Goal: Task Accomplishment & Management: Manage account settings

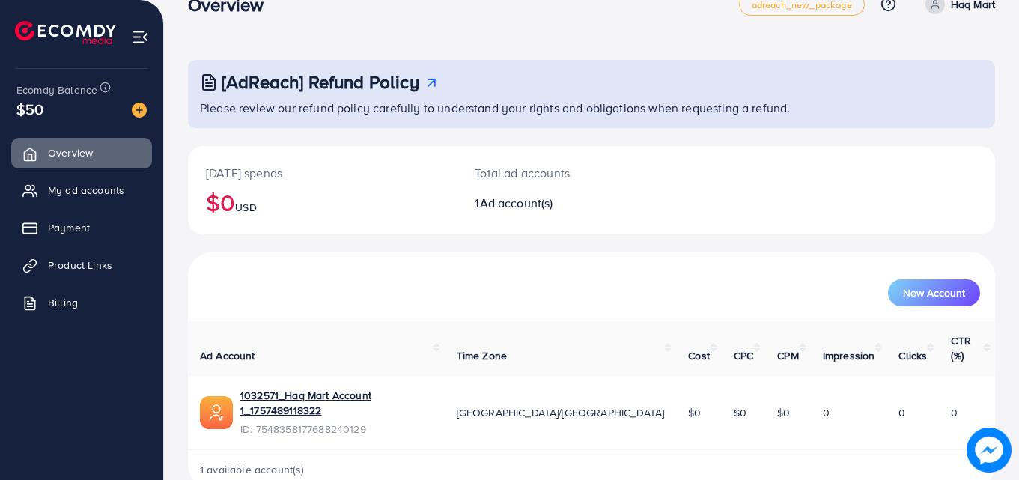
scroll to position [35, 0]
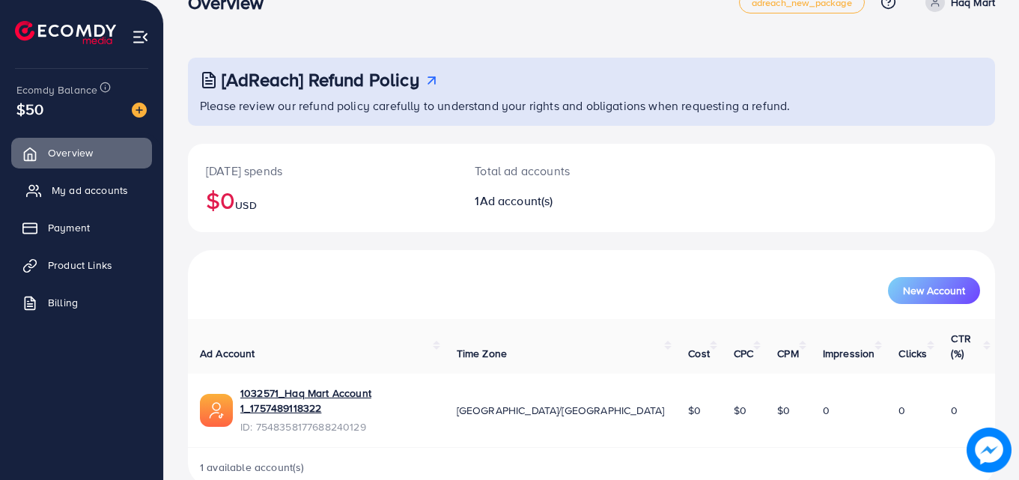
click at [104, 194] on span "My ad accounts" at bounding box center [90, 190] width 76 height 15
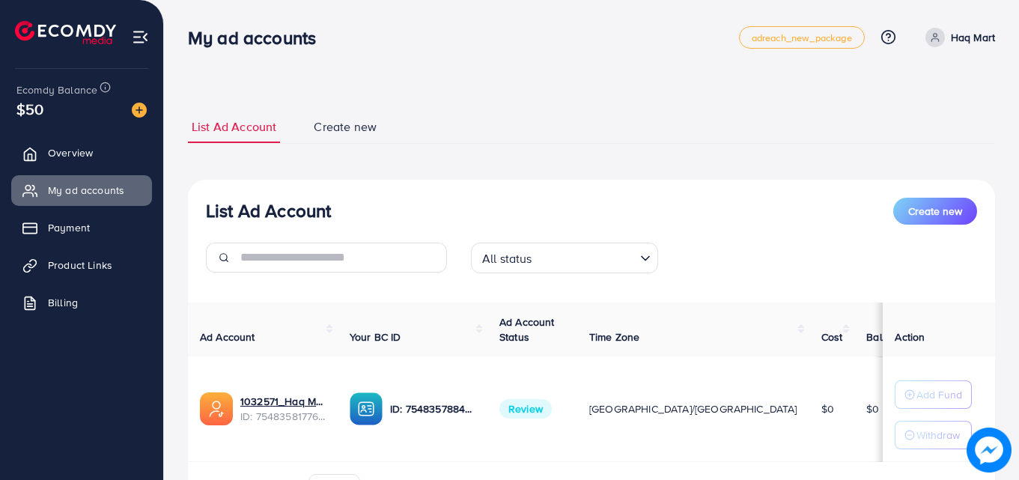
click at [648, 257] on icon "Search for option" at bounding box center [645, 258] width 15 height 15
click at [749, 222] on div "List Ad Account Create new" at bounding box center [591, 211] width 771 height 27
click at [65, 264] on span "Product Links" at bounding box center [84, 265] width 64 height 15
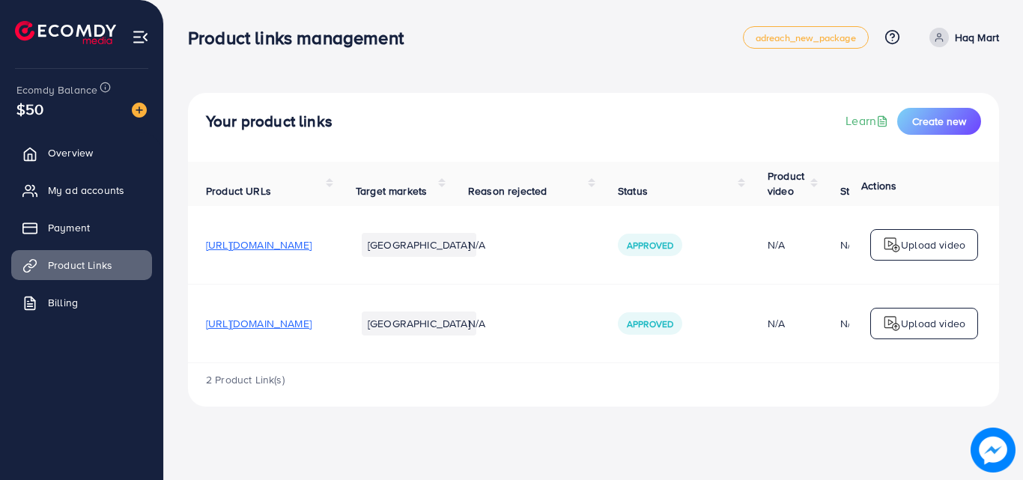
click at [338, 186] on th "Product URLs" at bounding box center [263, 184] width 150 height 44
click at [338, 182] on th "Product URLs" at bounding box center [263, 184] width 150 height 44
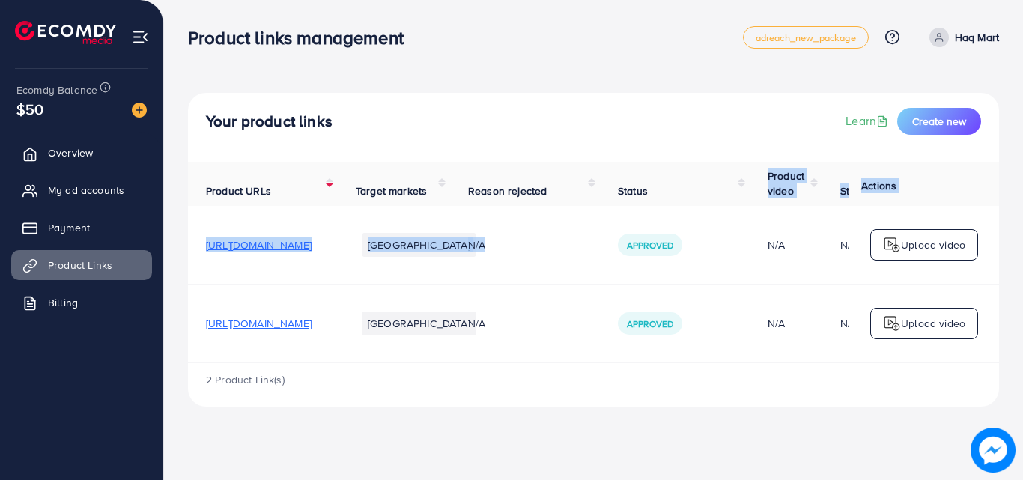
drag, startPoint x: 802, startPoint y: 202, endPoint x: 618, endPoint y: 253, distance: 190.3
click at [618, 253] on table "Product URLs Target markets Reason rejected Status Product video Status video A…" at bounding box center [654, 262] width 933 height 201
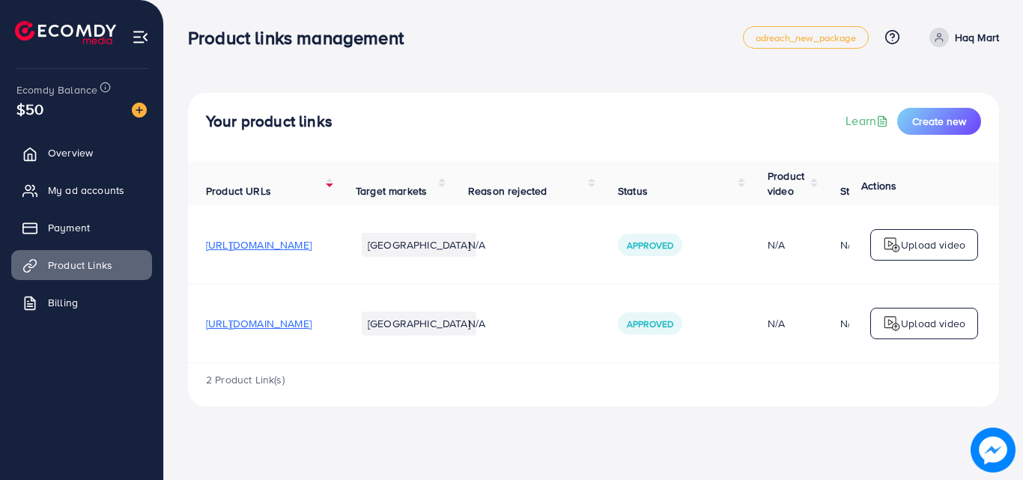
click at [561, 397] on div "2 Product Link(s)" at bounding box center [593, 384] width 811 height 43
click at [311, 249] on span "[URL][DOMAIN_NAME]" at bounding box center [259, 244] width 106 height 15
click at [74, 304] on span "Billing" at bounding box center [67, 302] width 30 height 15
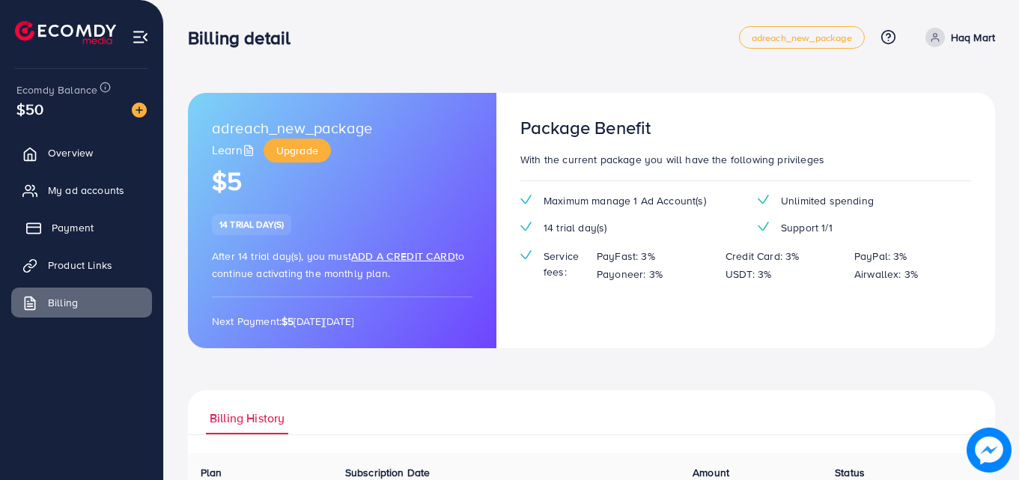
click at [92, 229] on span "Payment" at bounding box center [73, 227] width 42 height 15
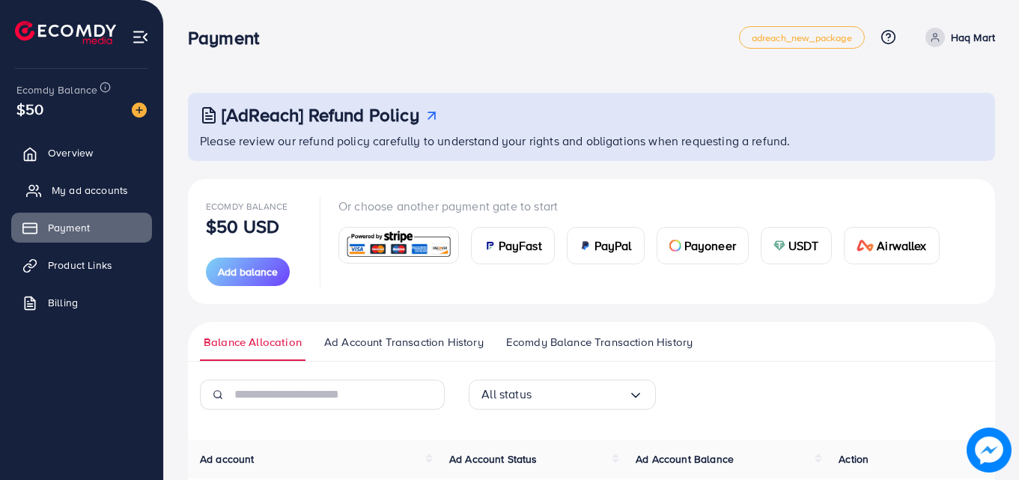
click at [106, 196] on span "My ad accounts" at bounding box center [90, 190] width 76 height 15
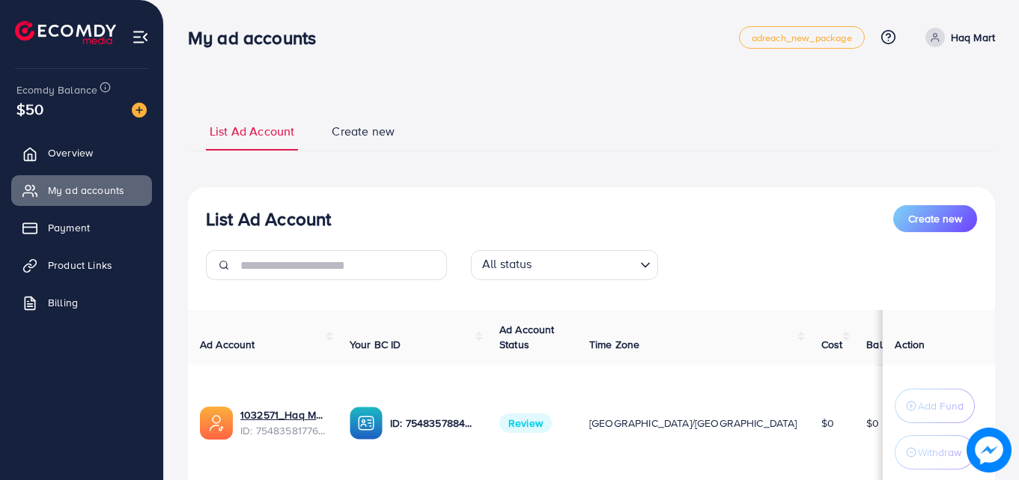
click at [952, 41] on p "Haq Mart" at bounding box center [973, 37] width 44 height 18
click at [908, 90] on span "Profile" at bounding box center [902, 89] width 34 height 18
select select "********"
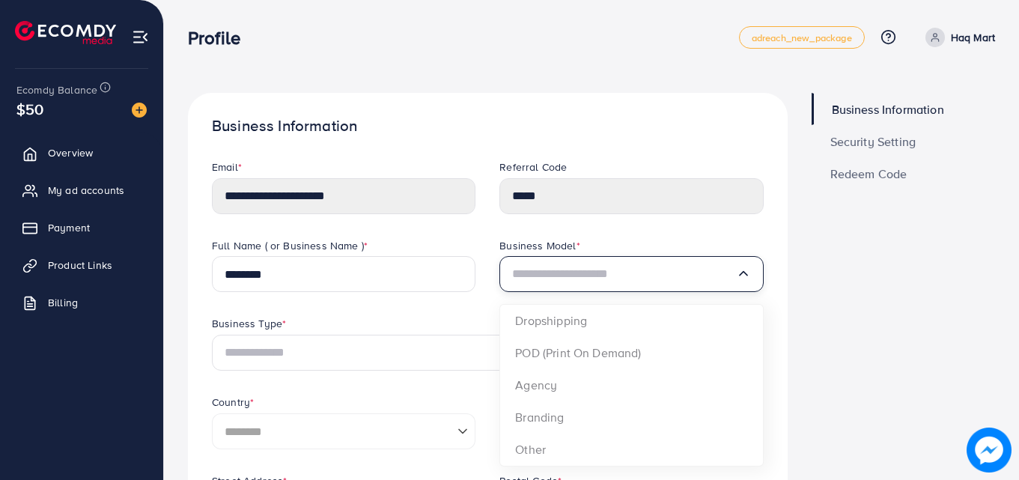
click at [749, 278] on icon "Search for option" at bounding box center [743, 273] width 15 height 15
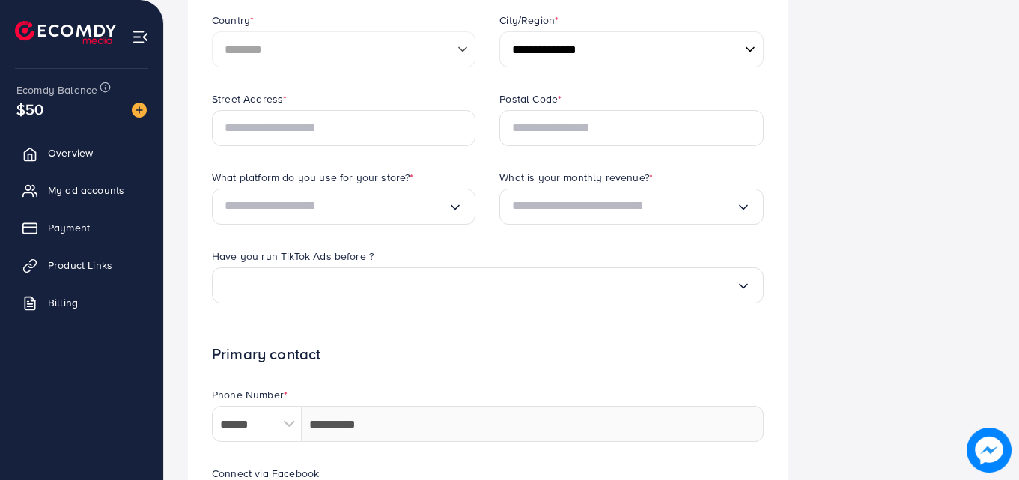
scroll to position [387, 0]
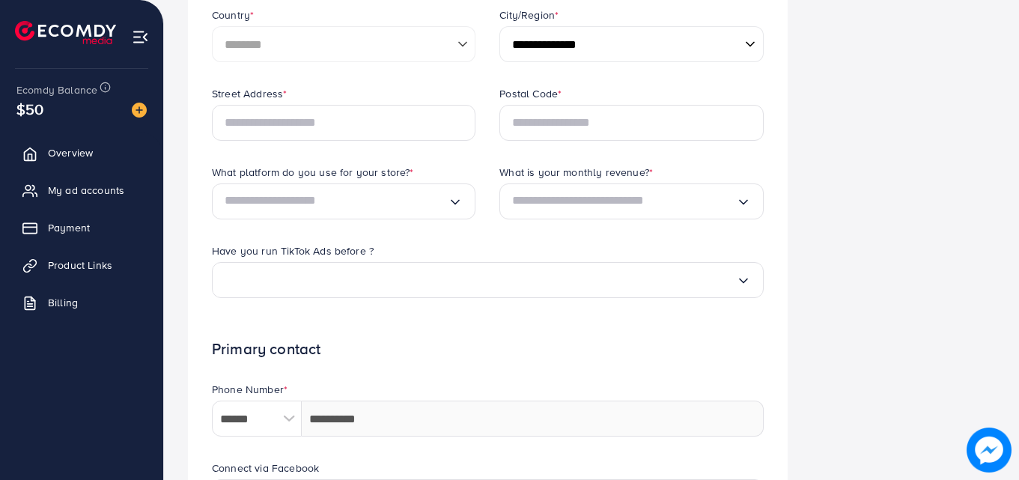
click at [137, 41] on img at bounding box center [140, 36] width 17 height 17
